Goal: Information Seeking & Learning: Learn about a topic

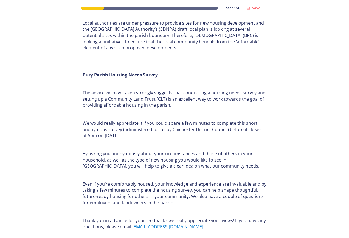
scroll to position [82, 0]
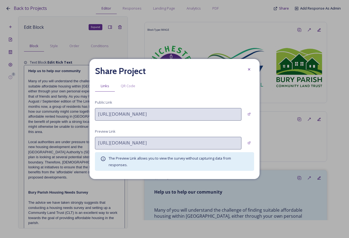
click at [252, 109] on div "https://app.snapsea.io/p/c/chichester/bury-housing-needs-survey-hard-copy" at bounding box center [174, 114] width 159 height 13
click at [250, 115] on icon at bounding box center [250, 115] width 4 height 4
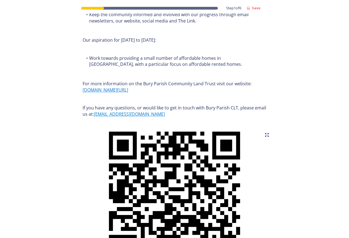
scroll to position [687, 0]
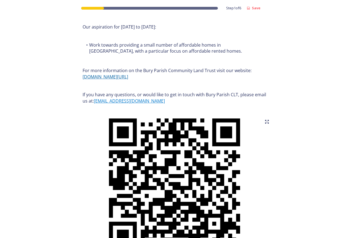
click at [128, 76] on link "[DOMAIN_NAME][URL]" at bounding box center [106, 77] width 46 height 6
